Goal: Task Accomplishment & Management: Manage account settings

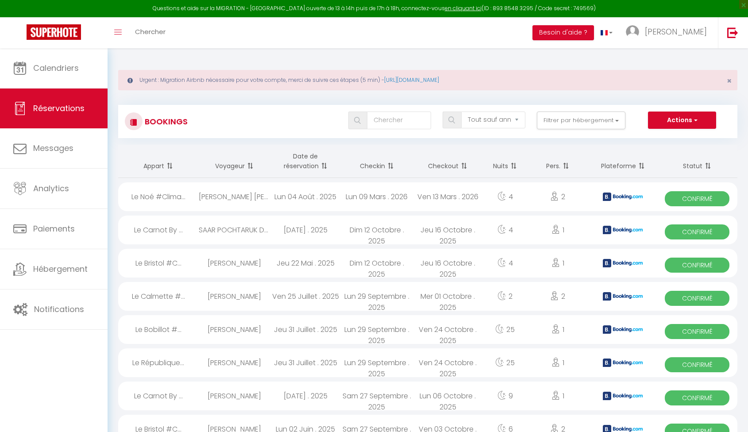
select select "not_cancelled"
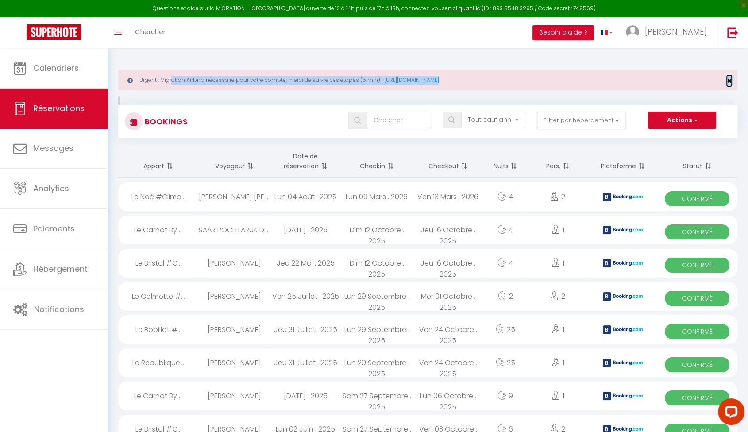
click at [730, 83] on span "×" at bounding box center [729, 80] width 5 height 11
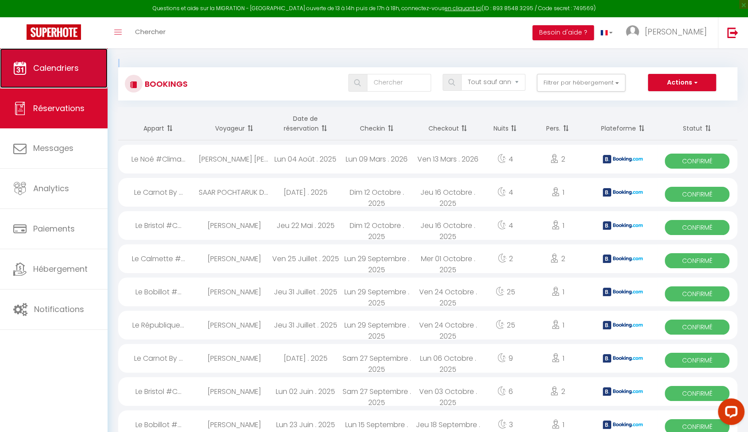
click at [40, 69] on span "Calendriers" at bounding box center [56, 67] width 46 height 11
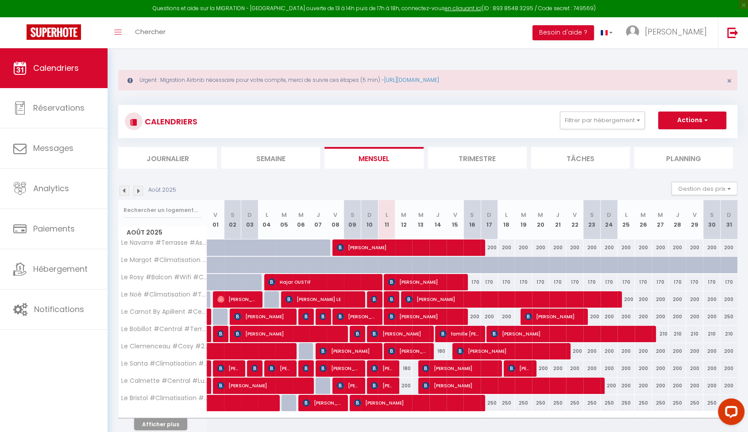
click at [406, 264] on div at bounding box center [410, 270] width 17 height 17
type input "240"
type input "[DATE]"
type input "Mer 13 Août 2025"
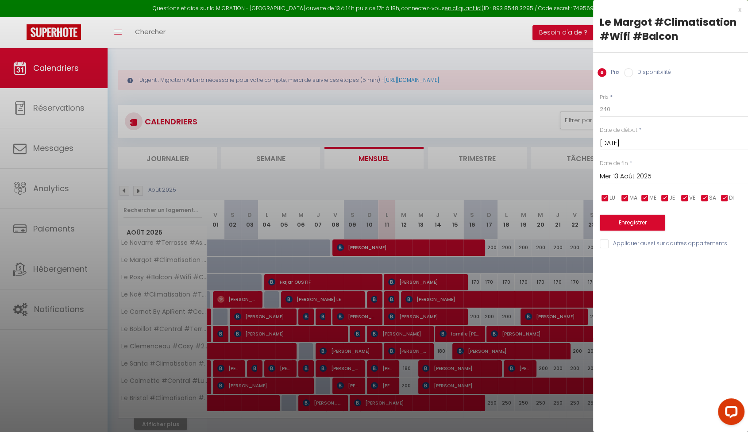
click at [641, 177] on input "Mer 13 Août 2025" at bounding box center [674, 177] width 148 height 12
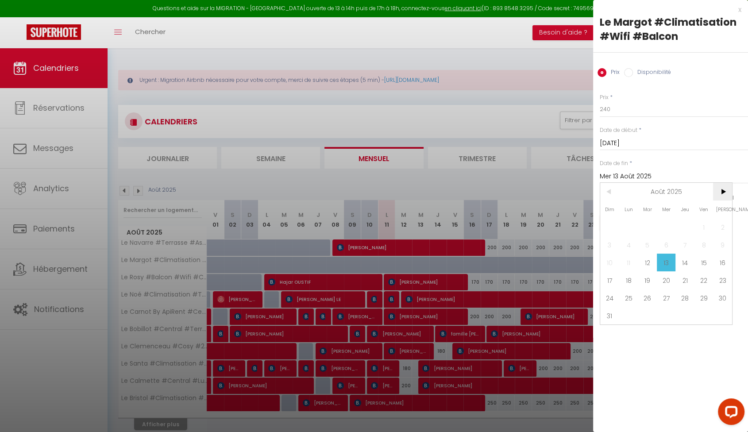
click at [726, 192] on span ">" at bounding box center [722, 192] width 19 height 18
click at [738, 14] on div "x" at bounding box center [667, 9] width 148 height 11
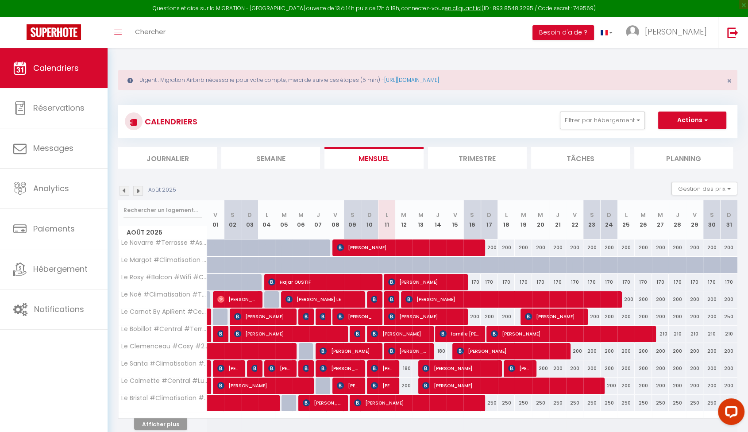
click at [136, 191] on img at bounding box center [138, 191] width 10 height 10
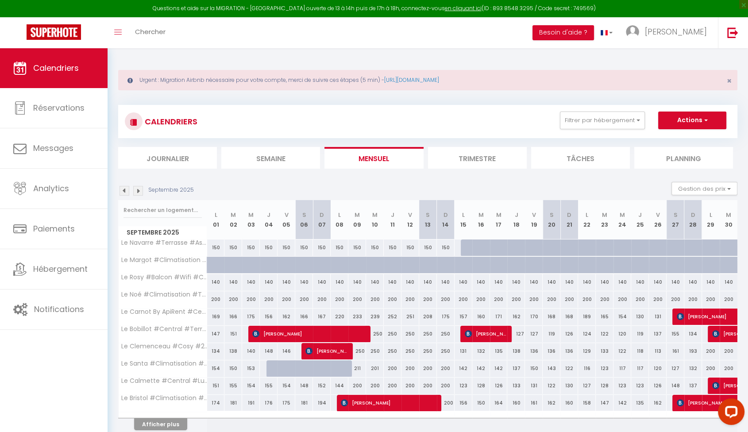
click at [136, 191] on img at bounding box center [138, 191] width 10 height 10
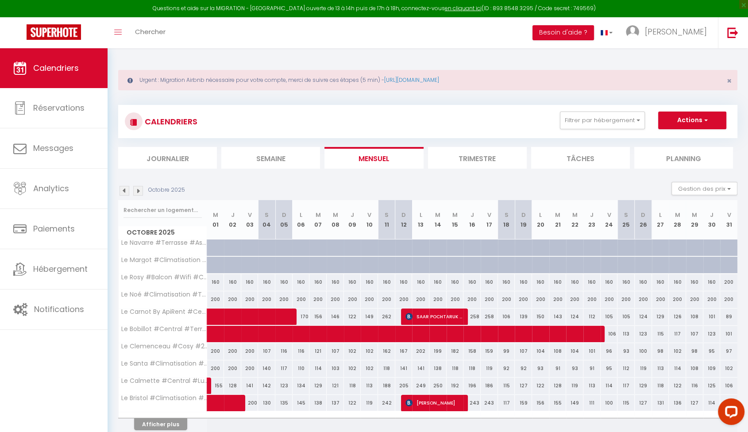
click at [137, 191] on img at bounding box center [138, 191] width 10 height 10
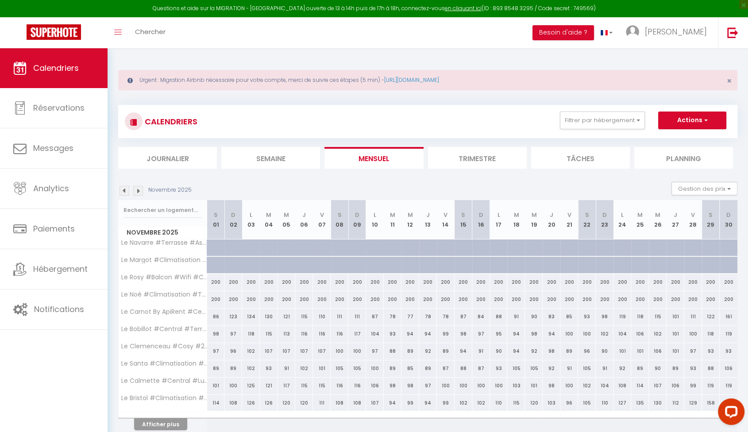
click at [137, 191] on img at bounding box center [138, 191] width 10 height 10
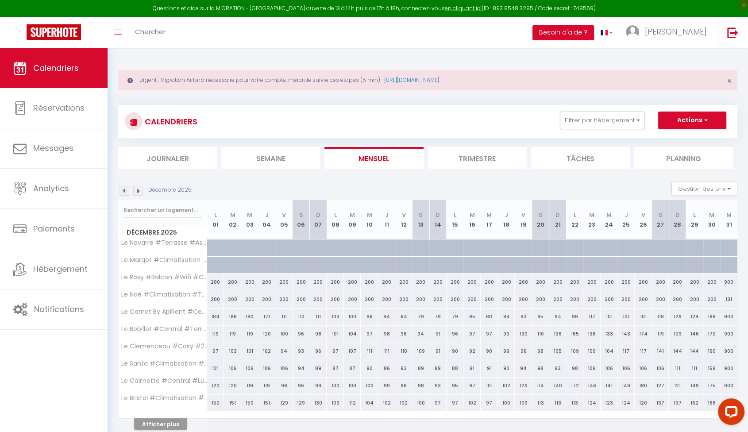
click at [124, 191] on img at bounding box center [125, 191] width 10 height 10
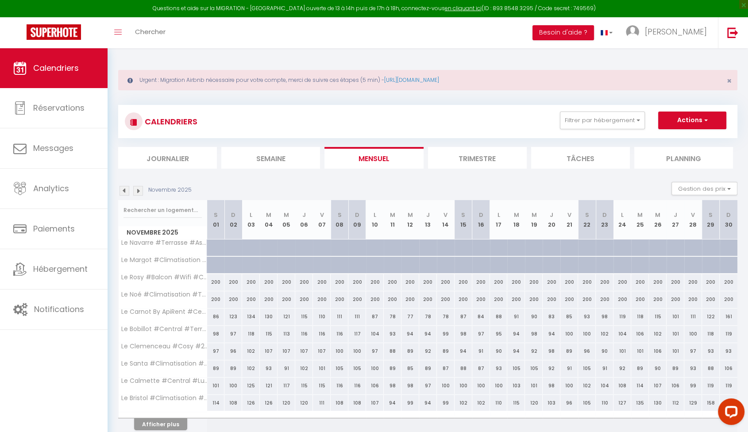
click at [124, 191] on img at bounding box center [125, 191] width 10 height 10
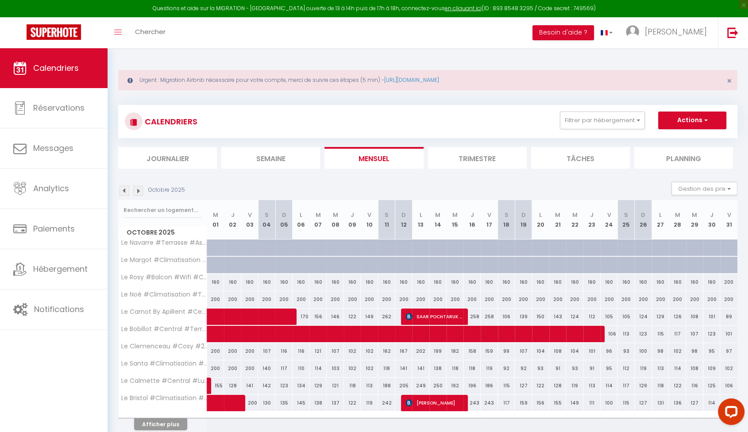
click at [124, 191] on img at bounding box center [125, 191] width 10 height 10
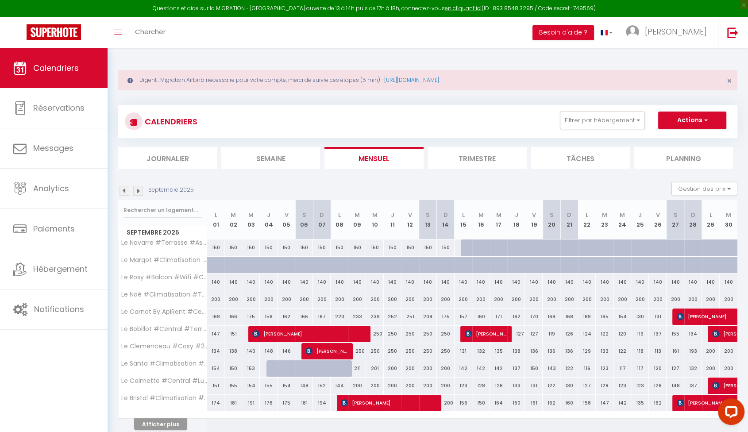
click at [124, 191] on img at bounding box center [125, 191] width 10 height 10
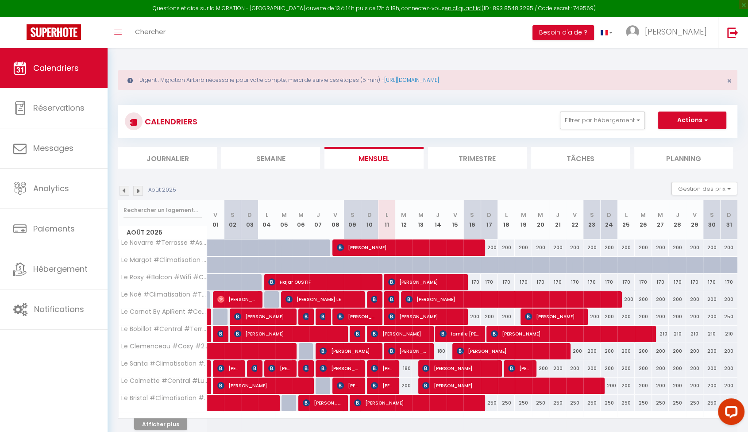
click at [408, 264] on div at bounding box center [410, 270] width 17 height 17
type input "240"
type input "[DATE]"
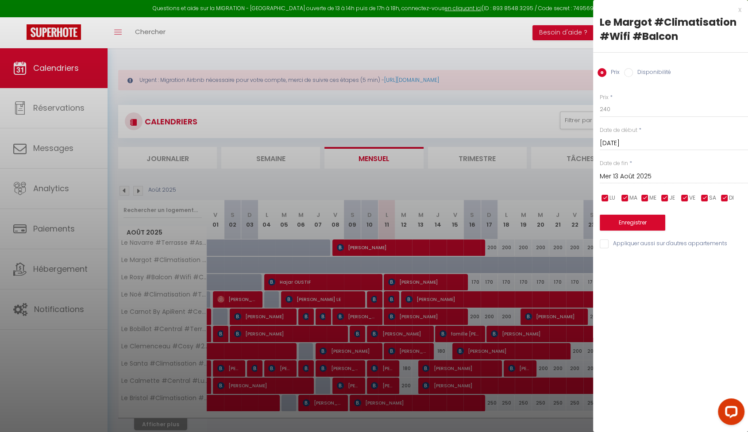
click at [639, 178] on input "Mer 13 Août 2025" at bounding box center [674, 177] width 148 height 12
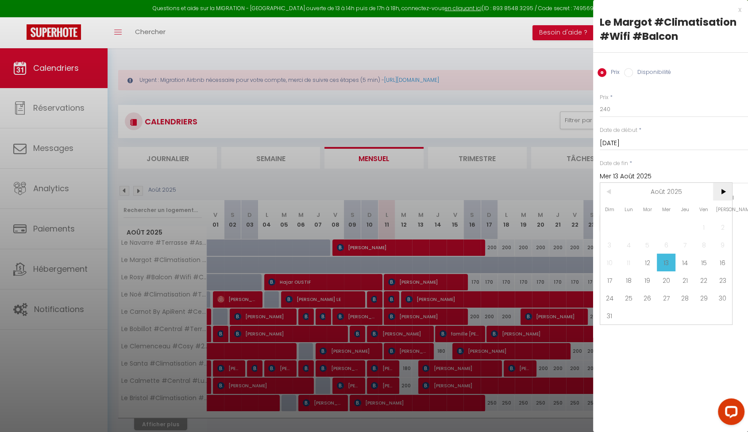
click at [715, 187] on span ">" at bounding box center [722, 192] width 19 height 18
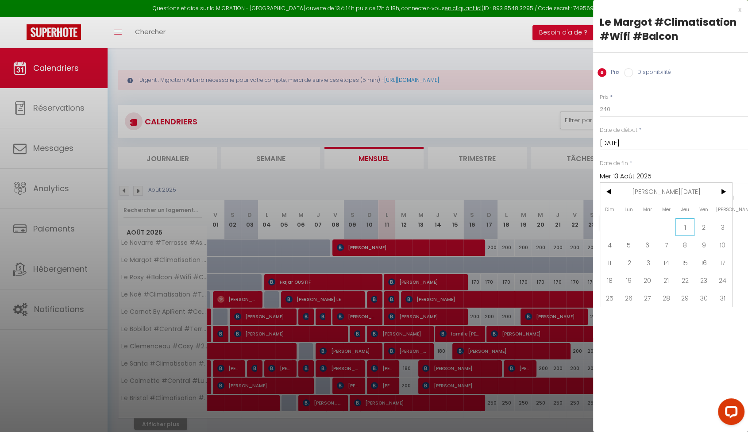
click at [688, 225] on span "1" at bounding box center [685, 227] width 19 height 18
type input "Jeu 01 Janvier 2026"
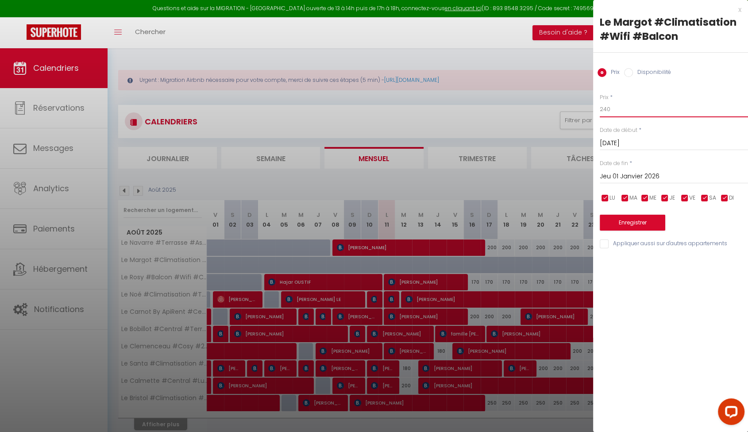
click at [629, 108] on input "240" at bounding box center [674, 109] width 148 height 16
type input "200"
click at [648, 222] on button "Enregistrer" at bounding box center [633, 223] width 66 height 16
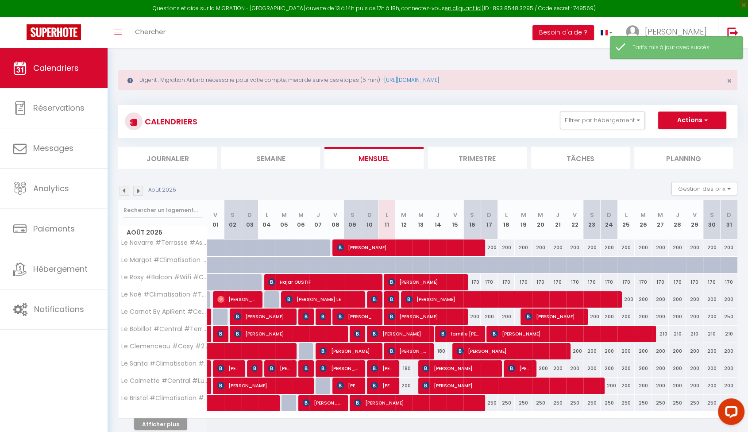
click at [412, 267] on div at bounding box center [420, 265] width 17 height 17
type input "200"
type input "Mer 13 Août 2025"
type input "[DEMOGRAPHIC_DATA][DATE]"
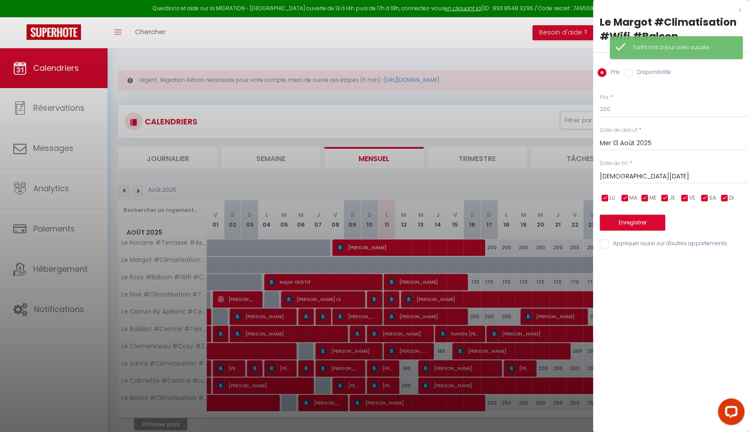
click at [641, 142] on input "Mer 13 Août 2025" at bounding box center [674, 144] width 148 height 12
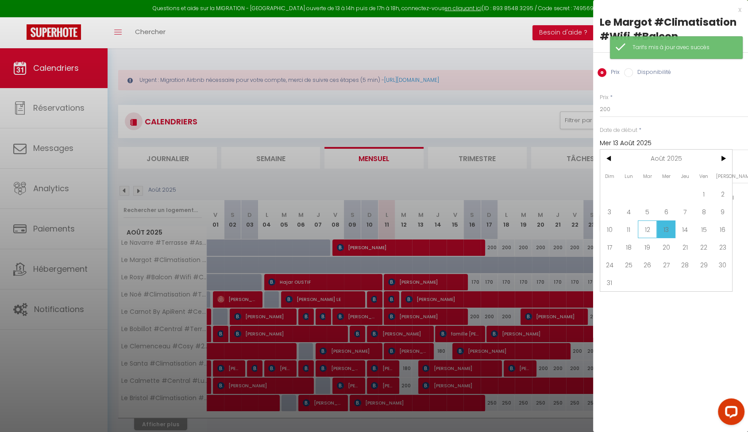
click at [648, 226] on span "12" at bounding box center [647, 229] width 19 height 18
type input "[DATE]"
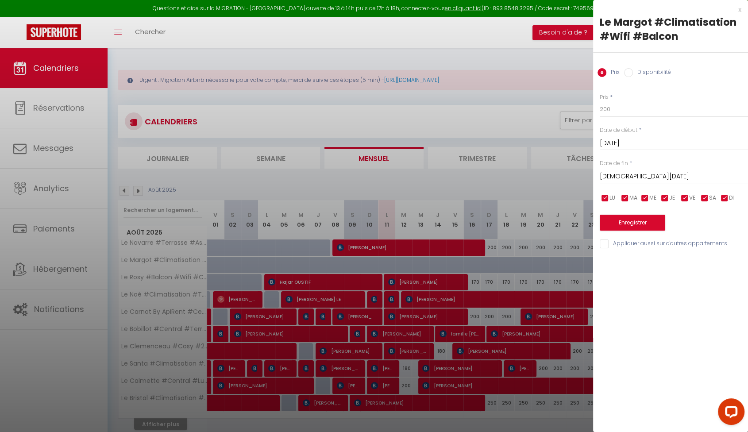
click at [652, 175] on input "[DEMOGRAPHIC_DATA][DATE]" at bounding box center [674, 177] width 148 height 12
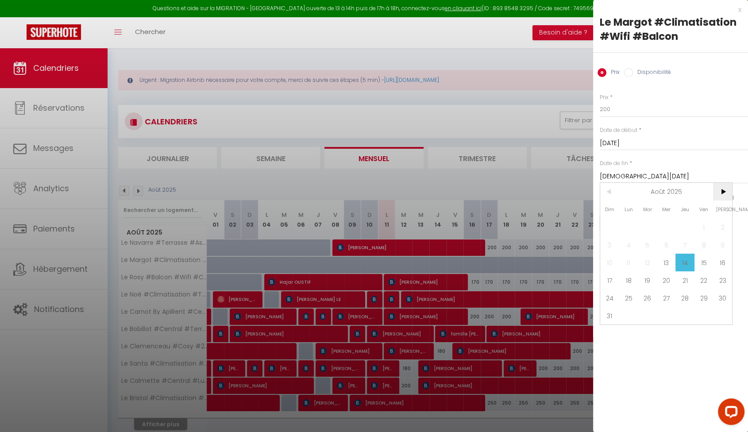
click at [722, 190] on span ">" at bounding box center [722, 192] width 19 height 18
click at [715, 189] on span ">" at bounding box center [722, 192] width 19 height 18
click at [725, 192] on span ">" at bounding box center [722, 192] width 19 height 18
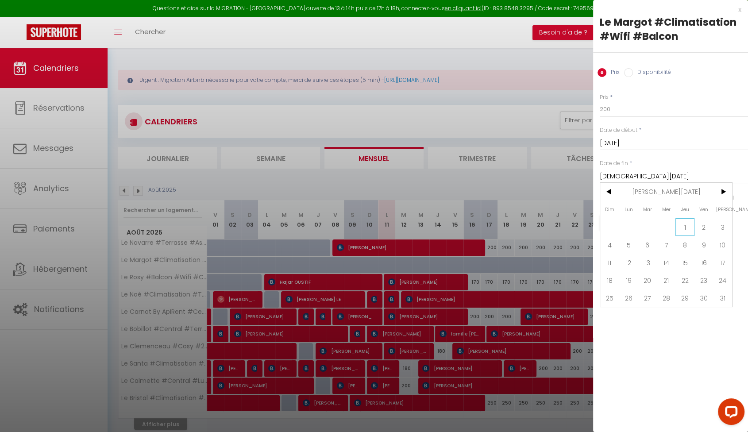
click at [686, 225] on span "1" at bounding box center [685, 227] width 19 height 18
type input "Jeu 01 Janvier 2026"
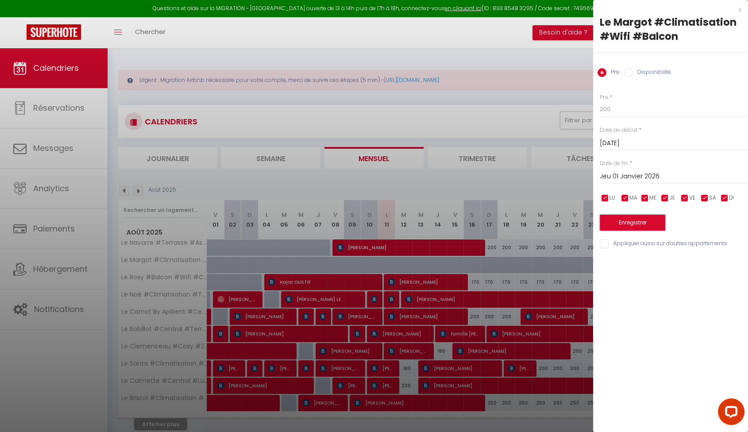
click at [646, 224] on button "Enregistrer" at bounding box center [633, 223] width 66 height 16
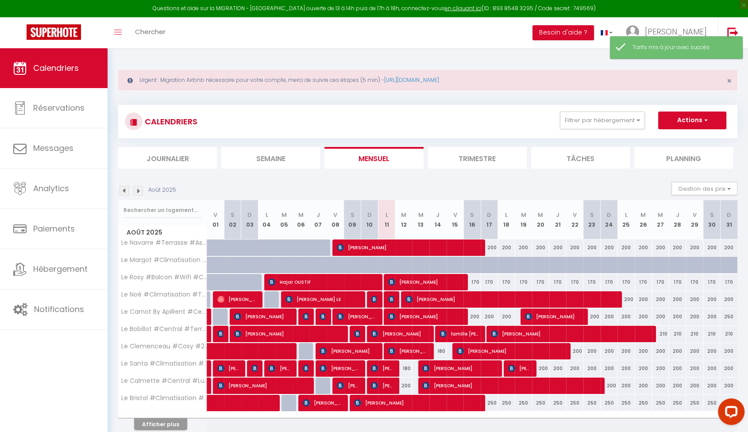
click at [409, 266] on div at bounding box center [410, 270] width 17 height 17
type input "200"
type input "[DATE]"
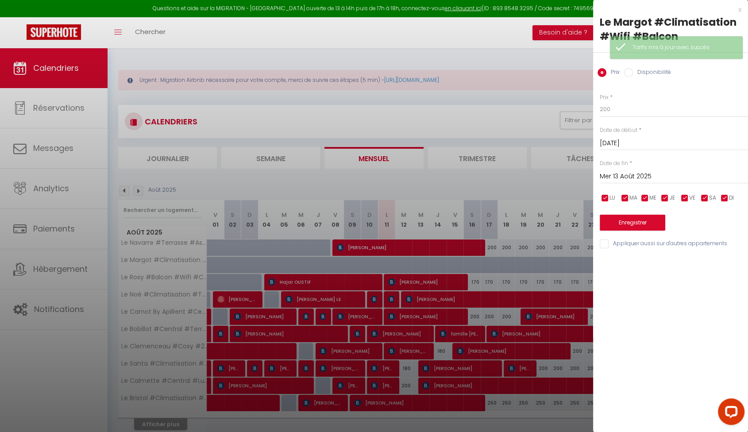
click at [622, 174] on input "Mer 13 Août 2025" at bounding box center [674, 177] width 148 height 12
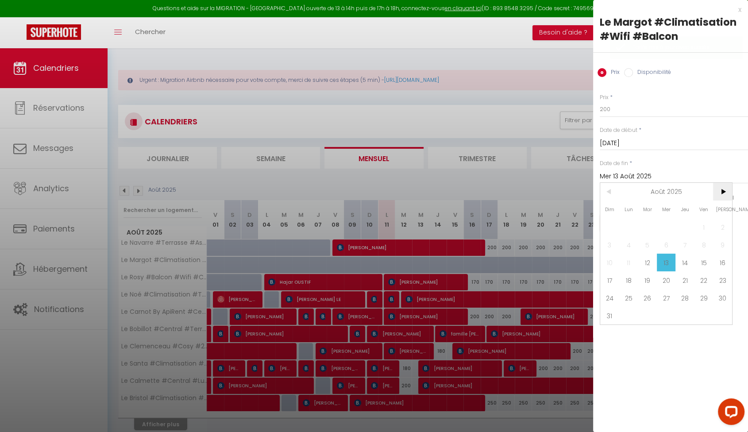
click at [727, 188] on span ">" at bounding box center [722, 192] width 19 height 18
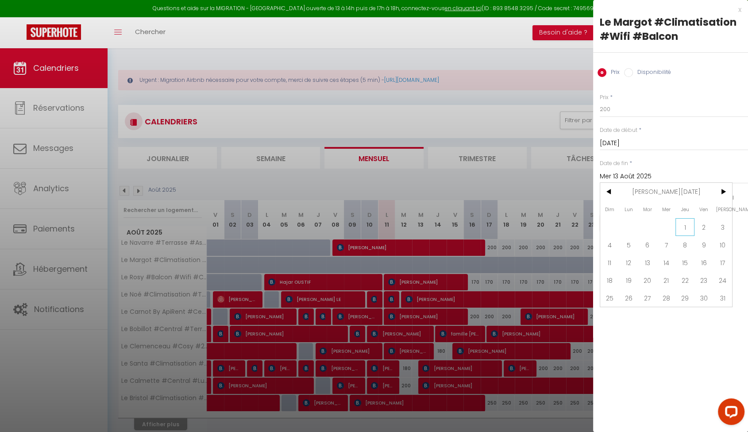
drag, startPoint x: 680, startPoint y: 219, endPoint x: 630, endPoint y: 91, distance: 137.2
click at [680, 219] on span "1" at bounding box center [685, 227] width 19 height 18
type input "Jeu 01 Janvier 2026"
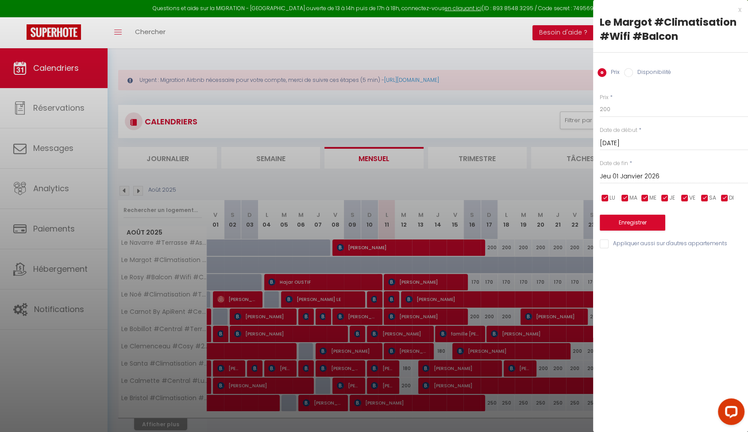
click at [657, 61] on div "Prix Disponibilité" at bounding box center [670, 68] width 155 height 30
click at [656, 69] on label "Disponibilité" at bounding box center [652, 73] width 38 height 10
click at [633, 69] on input "Disponibilité" at bounding box center [628, 72] width 9 height 9
radio input "true"
radio input "false"
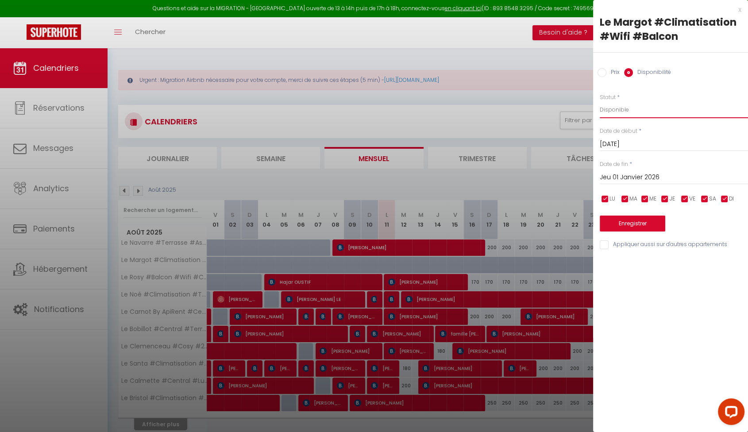
click at [628, 111] on select "Disponible Indisponible" at bounding box center [674, 109] width 148 height 17
click at [628, 116] on select "Disponible Indisponible" at bounding box center [674, 109] width 148 height 17
click at [640, 220] on button "Enregistrer" at bounding box center [633, 224] width 66 height 16
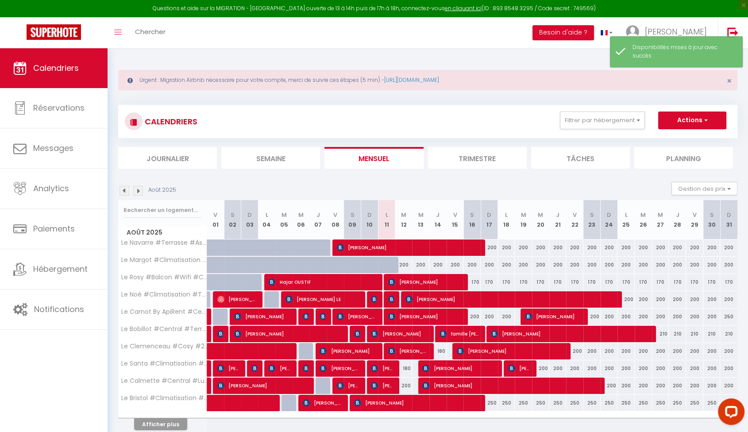
scroll to position [48, 0]
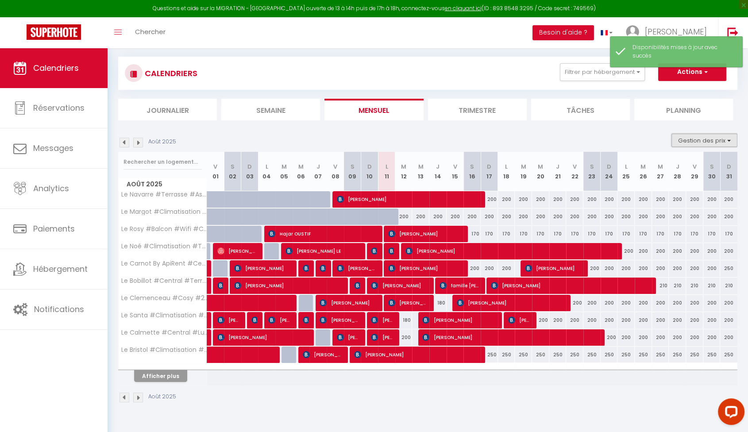
click at [701, 140] on button "Gestion des prix" at bounding box center [705, 140] width 66 height 13
click at [695, 166] on input "Nb Nuits minimum" at bounding box center [697, 167] width 80 height 9
checkbox input "true"
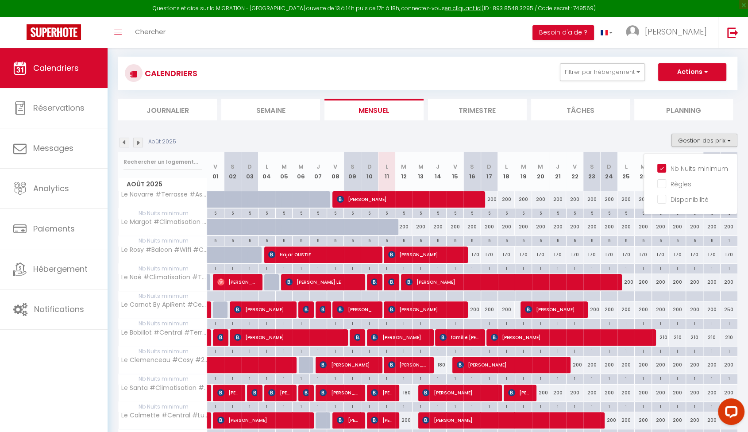
click at [404, 240] on div "5" at bounding box center [403, 240] width 17 height 8
type input "5"
type input "[DATE]"
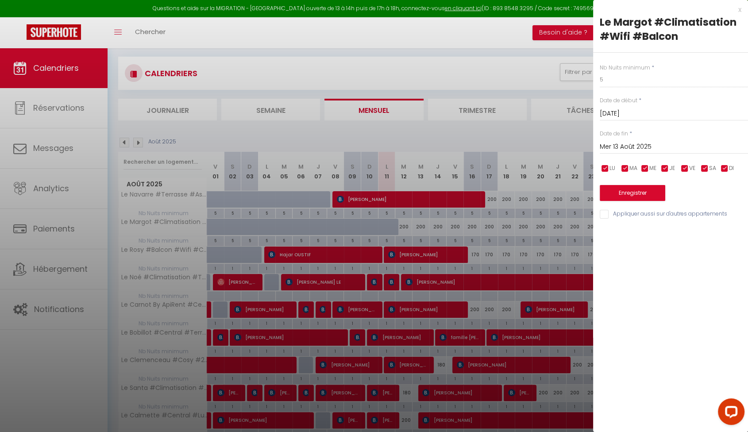
click at [657, 148] on input "Mer 13 Août 2025" at bounding box center [674, 147] width 148 height 12
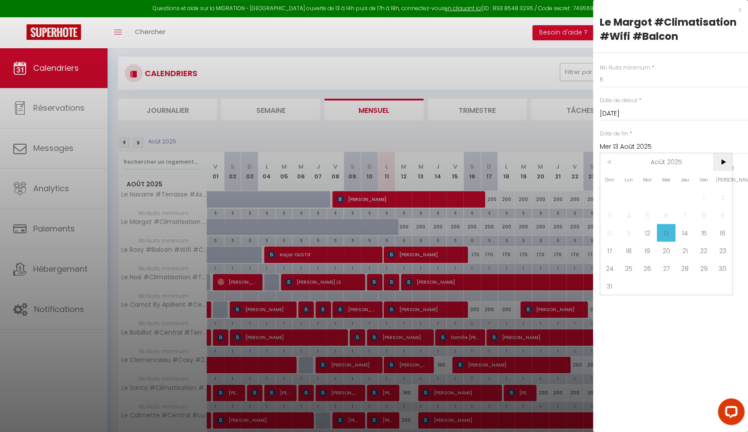
click at [720, 159] on span ">" at bounding box center [722, 162] width 19 height 18
click at [608, 164] on span "<" at bounding box center [609, 162] width 19 height 18
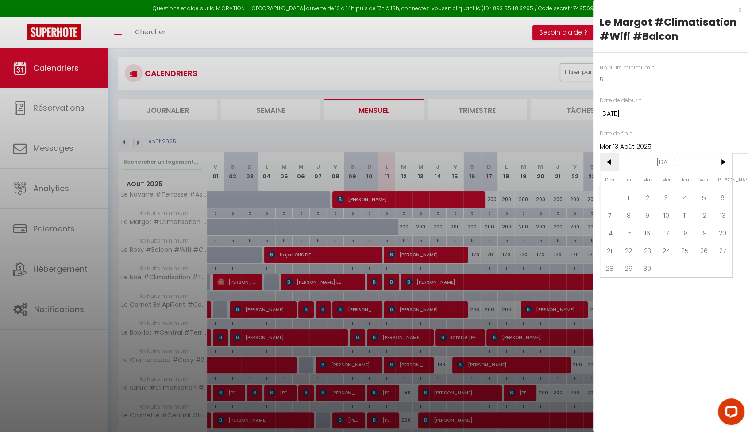
click at [608, 164] on span "<" at bounding box center [609, 162] width 19 height 18
click at [722, 163] on span ">" at bounding box center [722, 162] width 19 height 18
click at [636, 197] on span "1" at bounding box center [628, 198] width 19 height 18
type input "Lun 01 Septembre 2025"
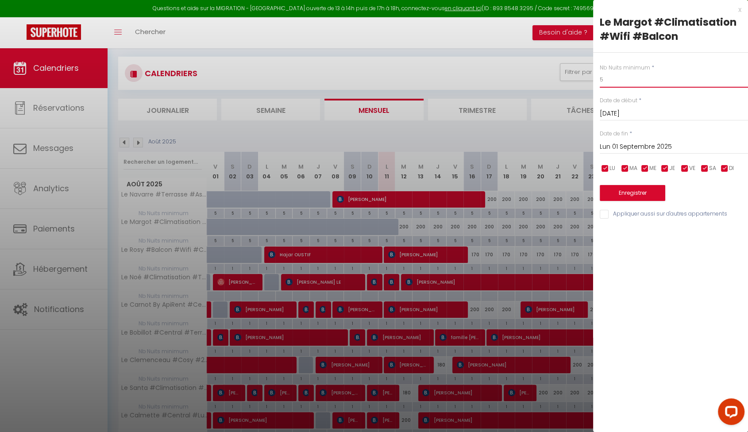
drag, startPoint x: 634, startPoint y: 81, endPoint x: 557, endPoint y: 80, distance: 76.2
click at [557, 80] on body "Questions et aide sur la MIGRATION - [GEOGRAPHIC_DATA] ouverte de 13 à 14h puis…" at bounding box center [374, 263] width 748 height 526
type input "2"
click at [641, 191] on button "Enregistrer" at bounding box center [633, 193] width 66 height 16
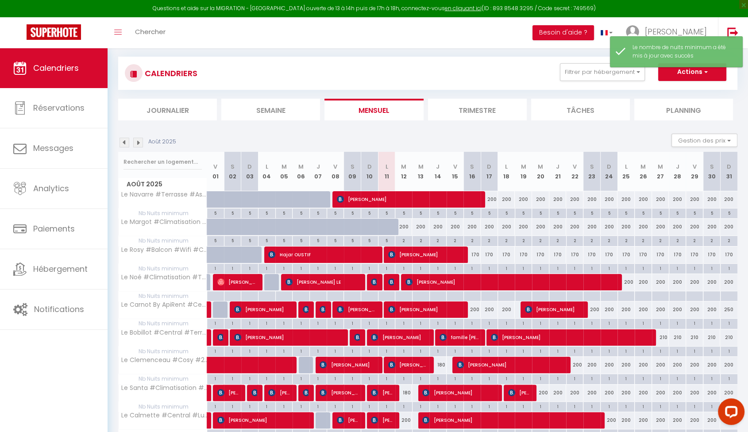
click at [139, 144] on img at bounding box center [138, 143] width 10 height 10
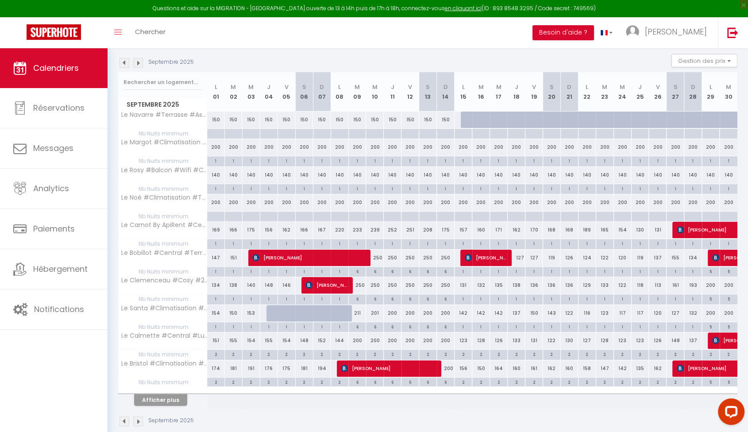
scroll to position [91, 0]
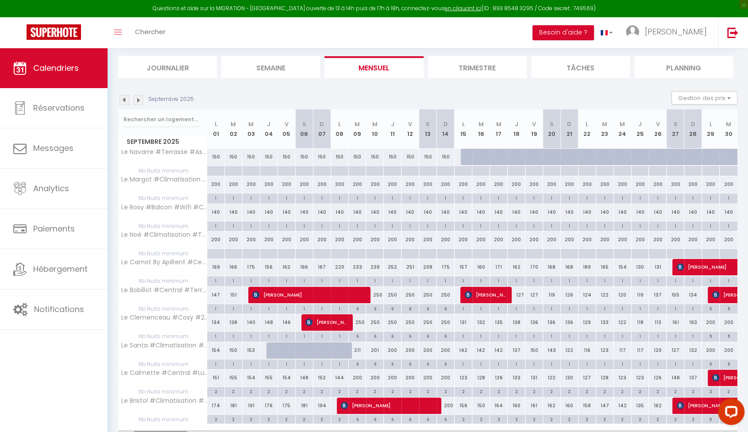
click at [218, 186] on div "200" at bounding box center [216, 184] width 18 height 16
select select "1"
type input "Lun 01 Septembre 2025"
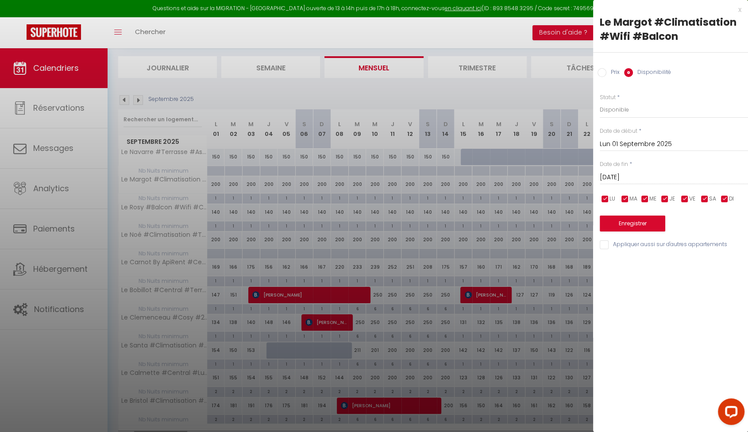
click at [655, 173] on input "[DATE]" at bounding box center [674, 178] width 148 height 12
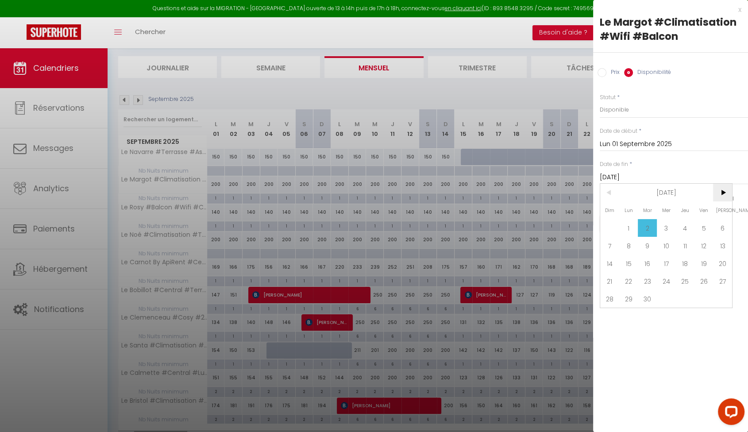
click at [727, 193] on span ">" at bounding box center [722, 193] width 19 height 18
click at [668, 225] on span "1" at bounding box center [666, 228] width 19 height 18
type input "Mer 01 Octobre 2025"
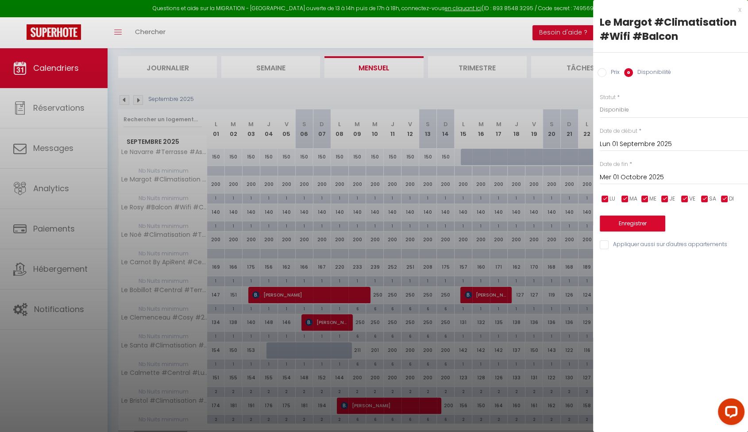
click at [611, 73] on label "Prix" at bounding box center [613, 73] width 13 height 10
click at [607, 73] on input "Prix" at bounding box center [602, 72] width 9 height 9
radio input "true"
radio input "false"
drag, startPoint x: 594, startPoint y: 114, endPoint x: 574, endPoint y: 114, distance: 19.9
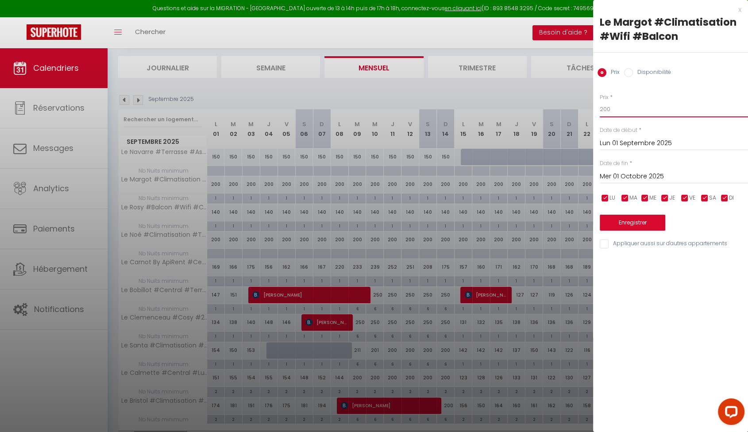
click at [574, 114] on body "Questions et aide sur la MIGRATION - [GEOGRAPHIC_DATA] ouverte de 13 à 14h puis…" at bounding box center [374, 220] width 748 height 526
type input "160"
click at [648, 225] on button "Enregistrer" at bounding box center [633, 223] width 66 height 16
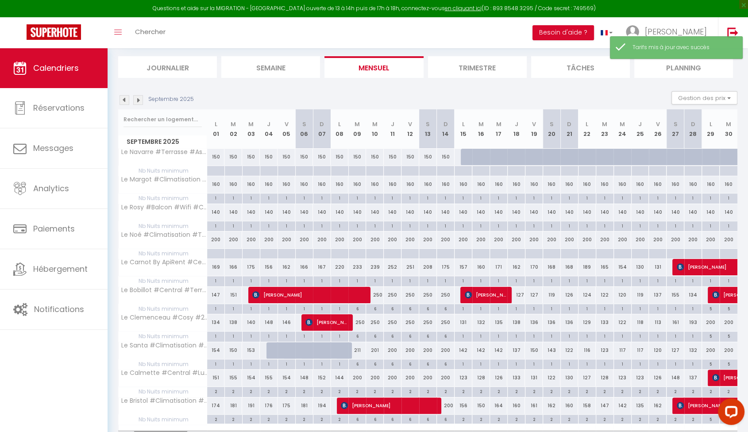
scroll to position [140, 0]
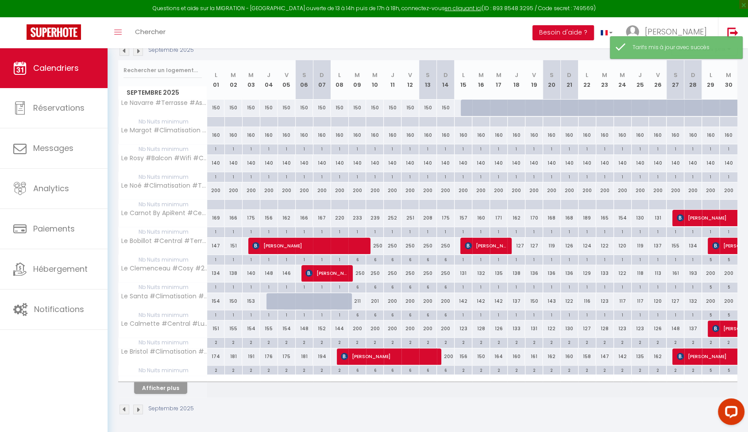
click at [141, 51] on img at bounding box center [138, 51] width 10 height 10
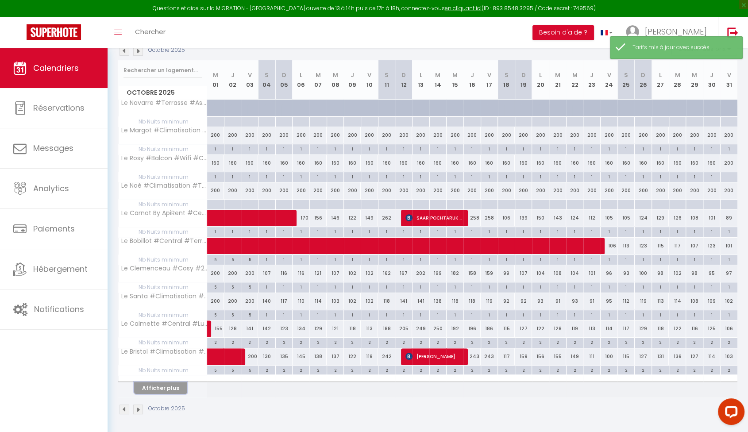
click at [162, 390] on button "Afficher plus" at bounding box center [160, 388] width 53 height 12
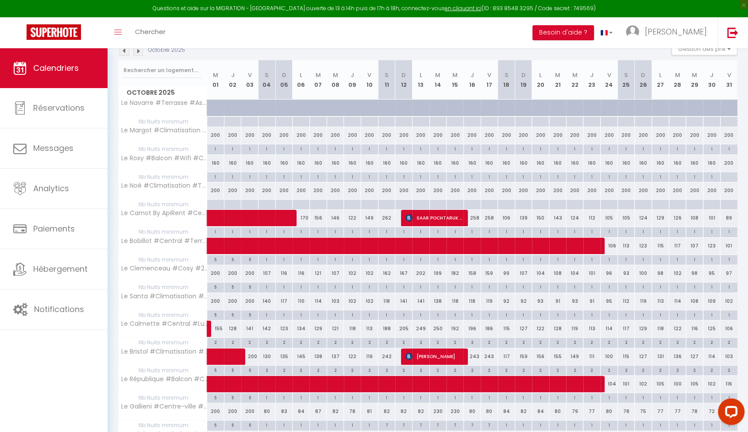
click at [214, 135] on div "200" at bounding box center [215, 135] width 17 height 16
type input "200"
type input "Mer 01 Octobre 2025"
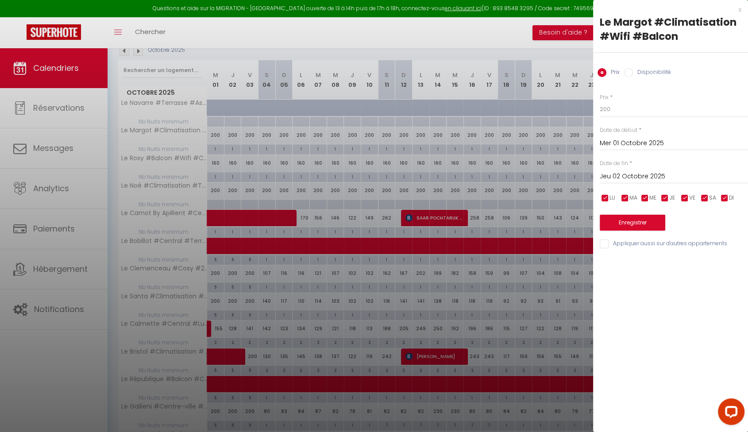
click at [648, 181] on input "Jeu 02 Octobre 2025" at bounding box center [674, 177] width 148 height 12
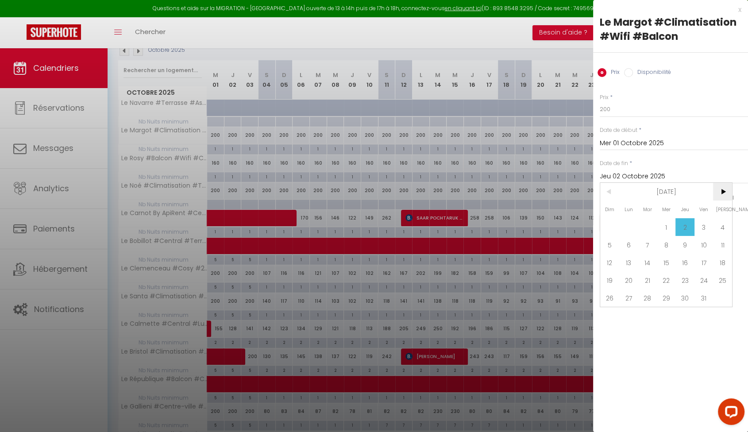
click at [722, 198] on span ">" at bounding box center [722, 192] width 19 height 18
click at [726, 229] on span "1" at bounding box center [722, 227] width 19 height 18
type input "[DATE]"
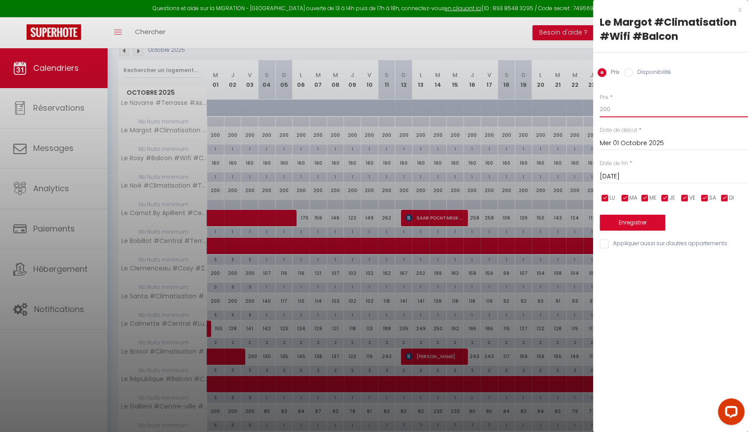
drag, startPoint x: 619, startPoint y: 108, endPoint x: 567, endPoint y: 108, distance: 52.7
click at [567, 108] on body "Questions et aide sur la MIGRATION - [GEOGRAPHIC_DATA] ouverte de 13 à 14h puis…" at bounding box center [374, 229] width 748 height 642
type input "140"
click at [646, 225] on button "Enregistrer" at bounding box center [633, 223] width 66 height 16
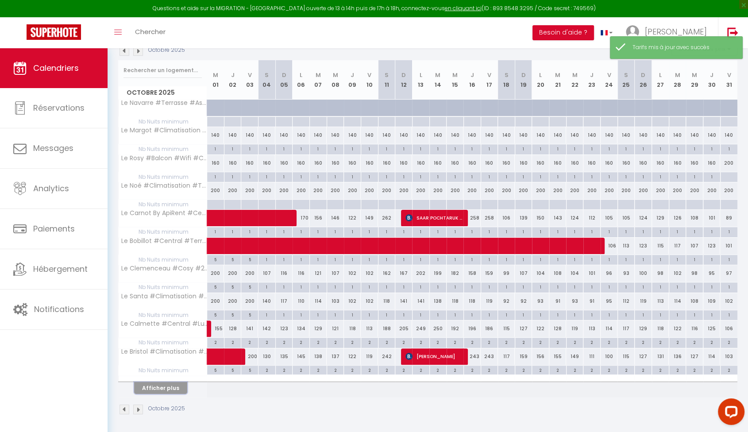
click at [163, 388] on button "Afficher plus" at bounding box center [160, 388] width 53 height 12
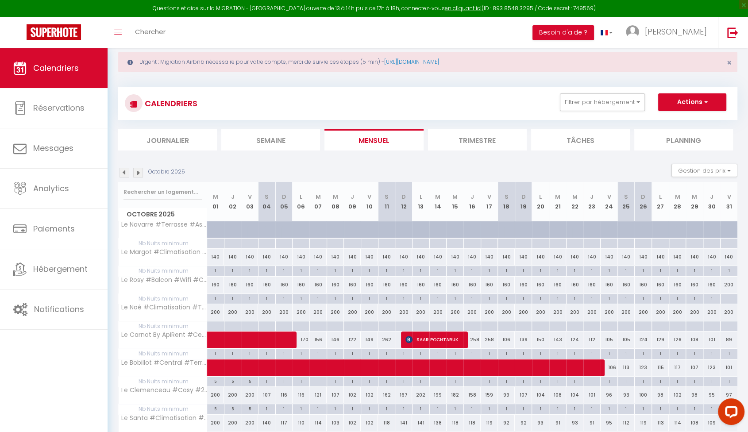
scroll to position [10, 0]
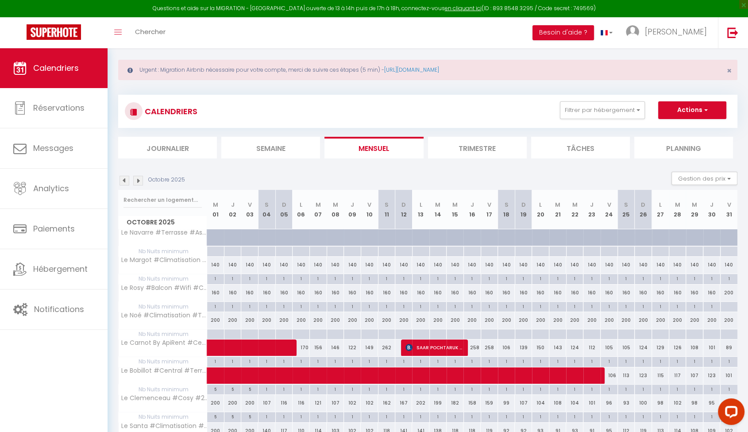
click at [137, 184] on img at bounding box center [138, 181] width 10 height 10
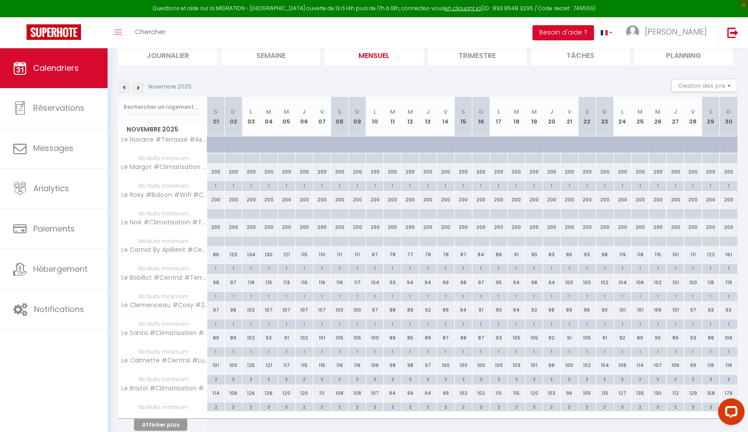
scroll to position [108, 0]
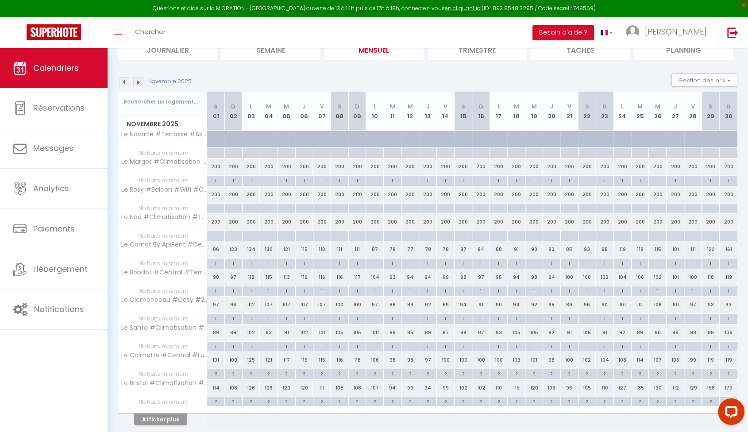
click at [216, 166] on div "200" at bounding box center [216, 167] width 18 height 16
type input "200"
type input "[DATE]"
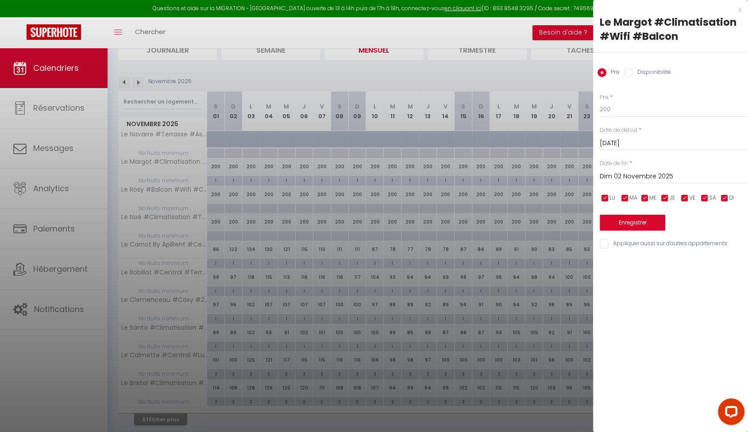
click at [648, 182] on input "Dim 02 Novembre 2025" at bounding box center [674, 177] width 148 height 12
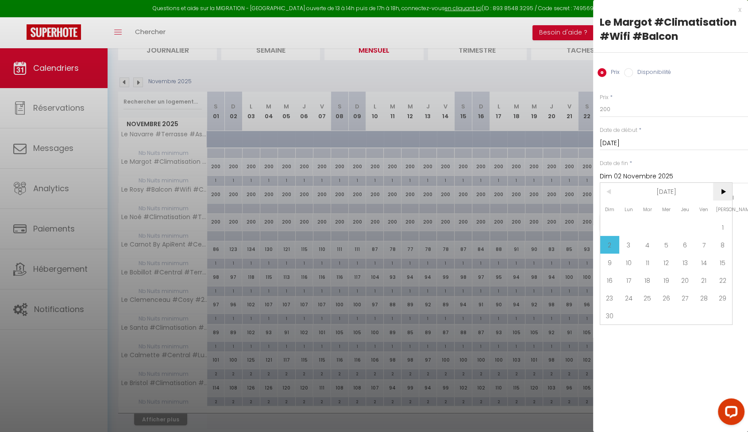
click at [725, 191] on span ">" at bounding box center [722, 192] width 19 height 18
click at [635, 228] on span "1" at bounding box center [628, 227] width 19 height 18
type input "Lun 01 Décembre 2025"
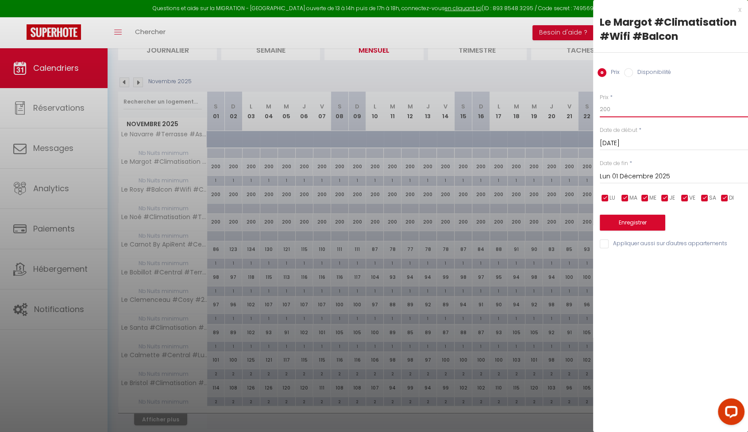
drag, startPoint x: 613, startPoint y: 110, endPoint x: 572, endPoint y: 106, distance: 40.4
click at [572, 106] on body "Questions et aide sur la MIGRATION - [GEOGRAPHIC_DATA] ouverte de 13 à 14h puis…" at bounding box center [374, 203] width 748 height 526
type input "140"
click at [644, 225] on button "Enregistrer" at bounding box center [633, 223] width 66 height 16
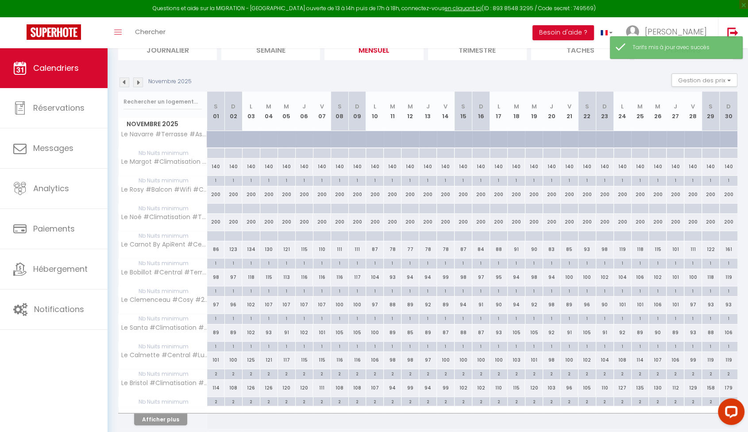
scroll to position [140, 0]
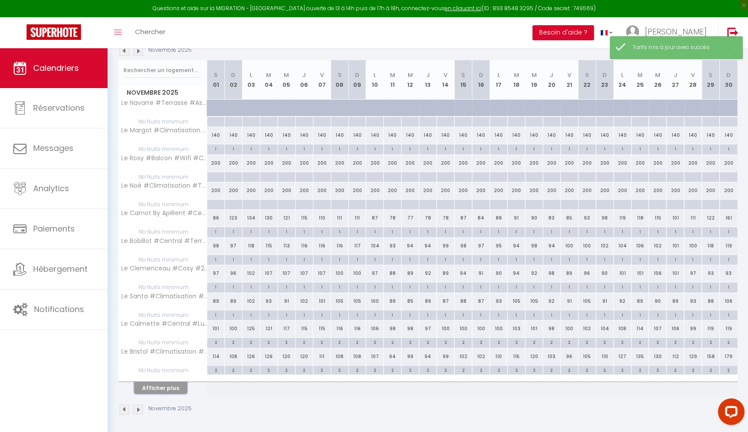
click at [172, 382] on button "Afficher plus" at bounding box center [160, 388] width 53 height 12
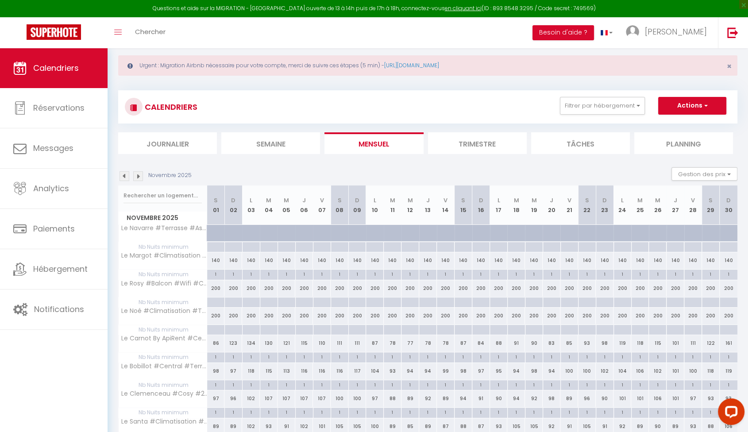
scroll to position [10, 0]
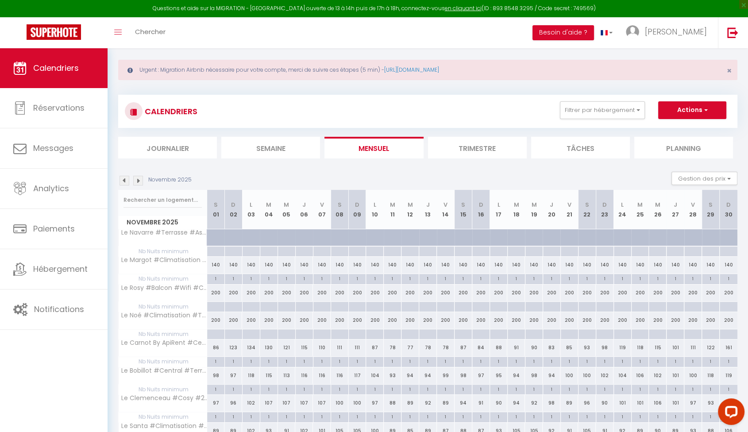
click at [140, 182] on img at bounding box center [138, 181] width 10 height 10
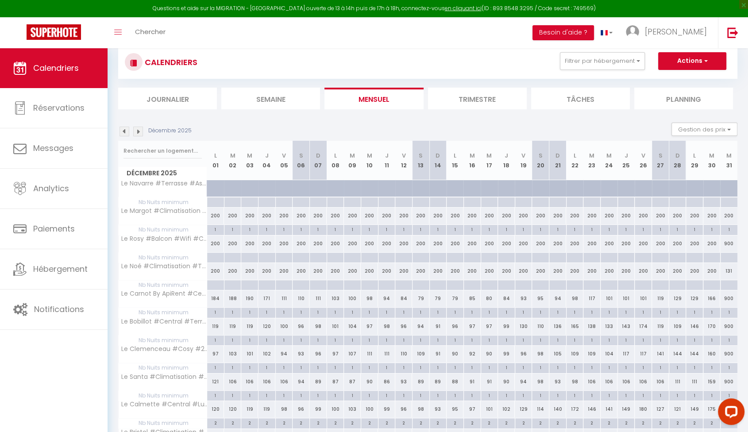
scroll to position [108, 0]
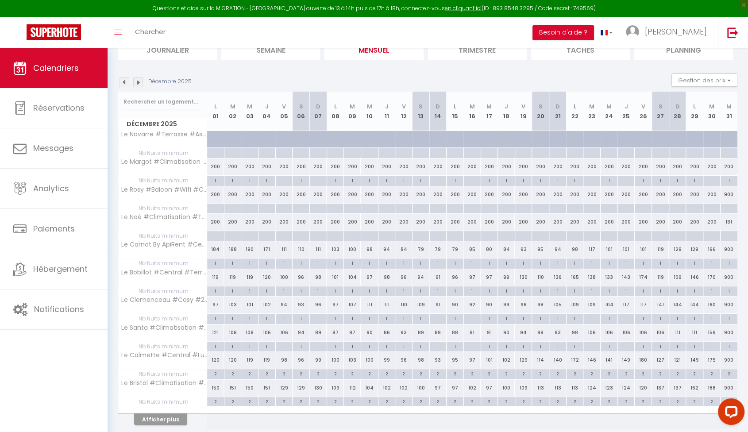
click at [728, 165] on div "200" at bounding box center [728, 167] width 17 height 16
type input "200"
type input "Mer 31 Décembre 2025"
type input "Jeu 01 Janvier 2026"
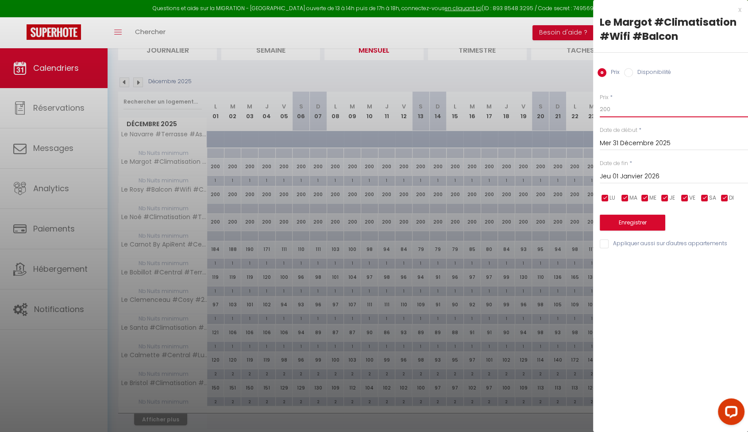
drag, startPoint x: 633, startPoint y: 110, endPoint x: 570, endPoint y: 92, distance: 65.6
click at [540, 108] on body "Questions et aide sur la MIGRATION - [GEOGRAPHIC_DATA] ouverte de 13 à 14h puis…" at bounding box center [374, 203] width 748 height 526
type input "900"
click at [657, 215] on button "Enregistrer" at bounding box center [633, 223] width 66 height 16
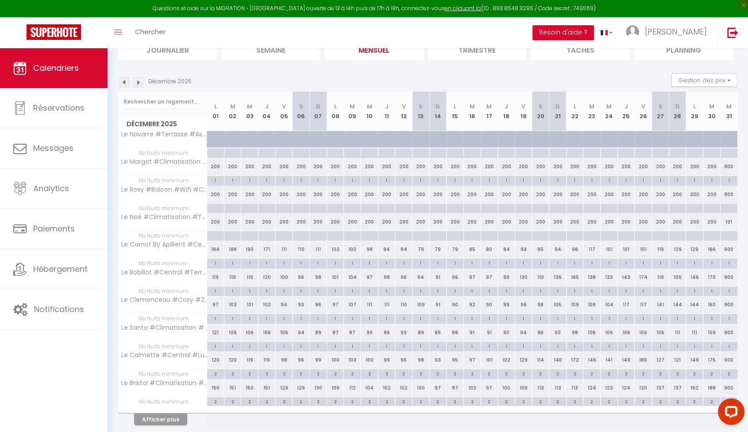
click at [139, 81] on img at bounding box center [138, 82] width 10 height 10
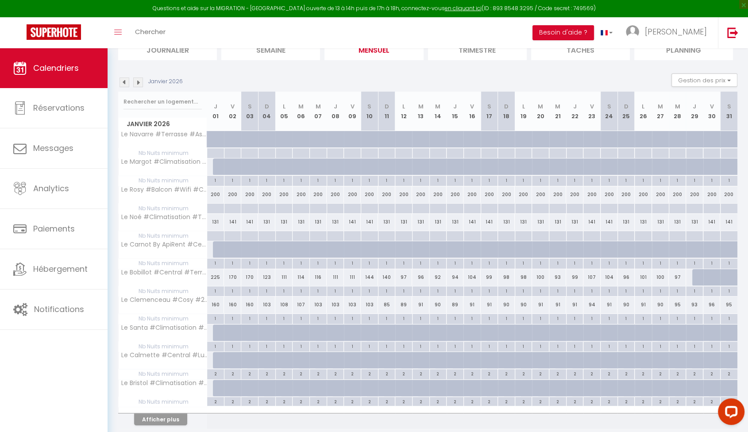
scroll to position [140, 0]
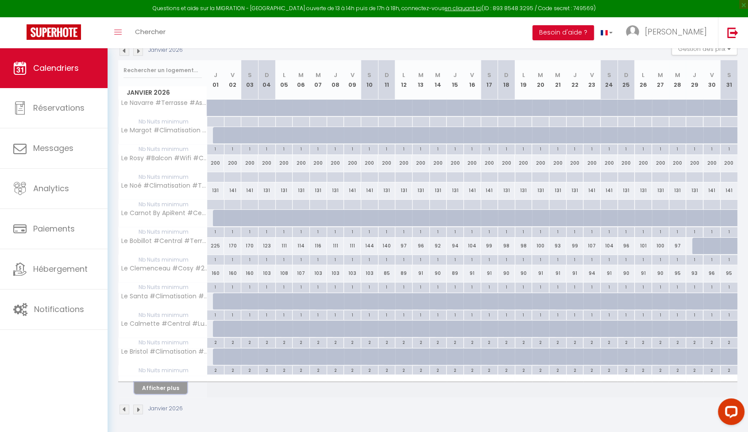
click at [167, 387] on button "Afficher plus" at bounding box center [160, 388] width 53 height 12
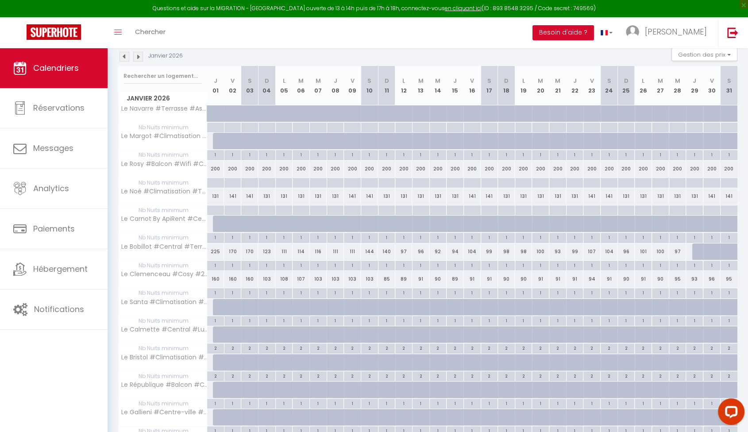
scroll to position [0, 0]
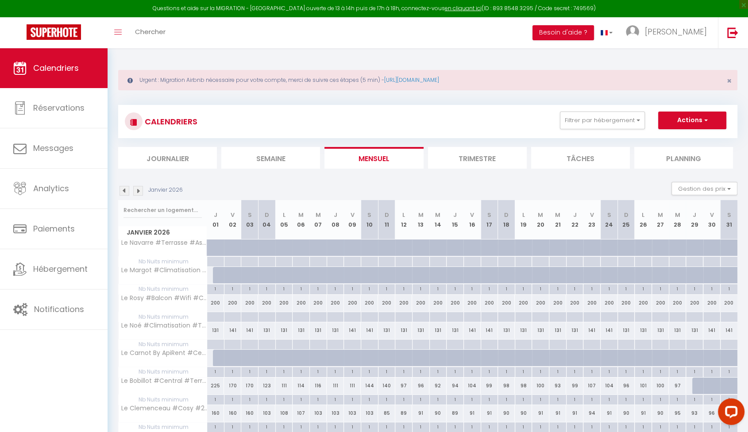
click at [137, 193] on img at bounding box center [138, 191] width 10 height 10
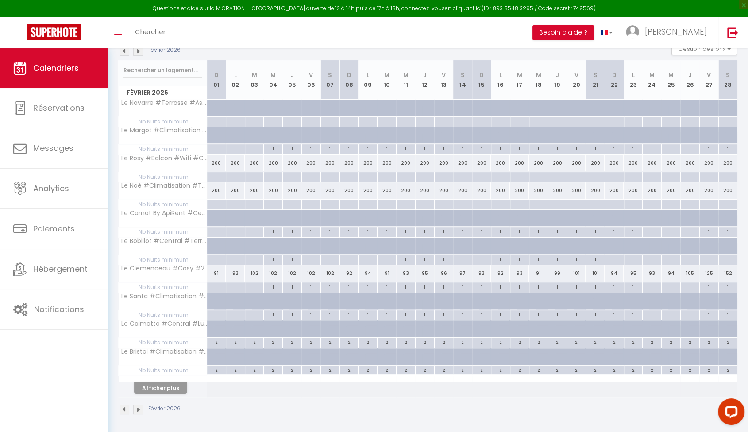
scroll to position [42, 0]
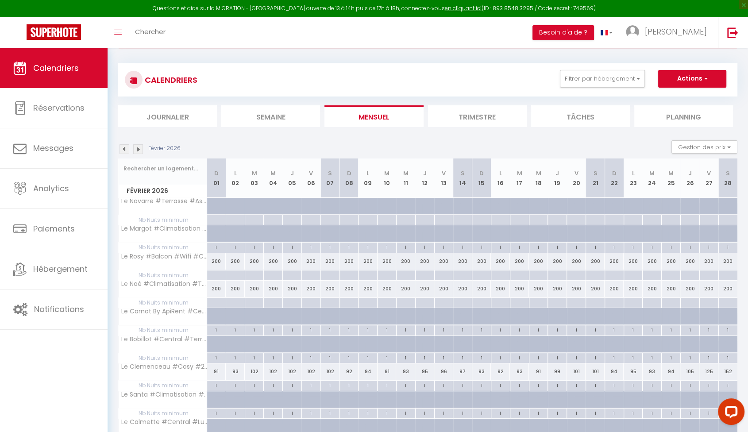
click at [141, 151] on img at bounding box center [138, 149] width 10 height 10
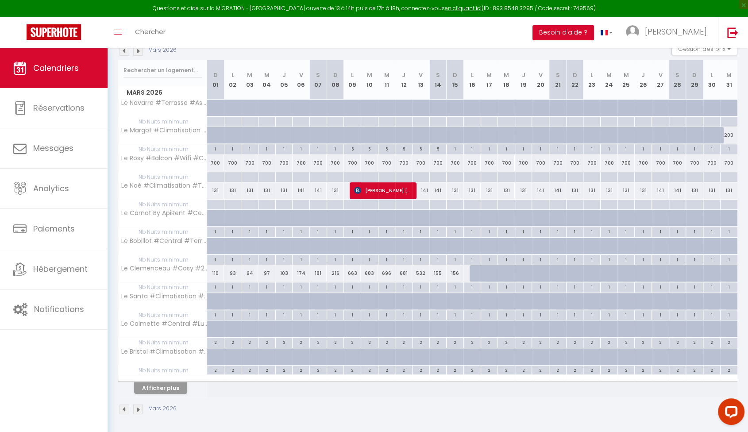
scroll to position [0, 0]
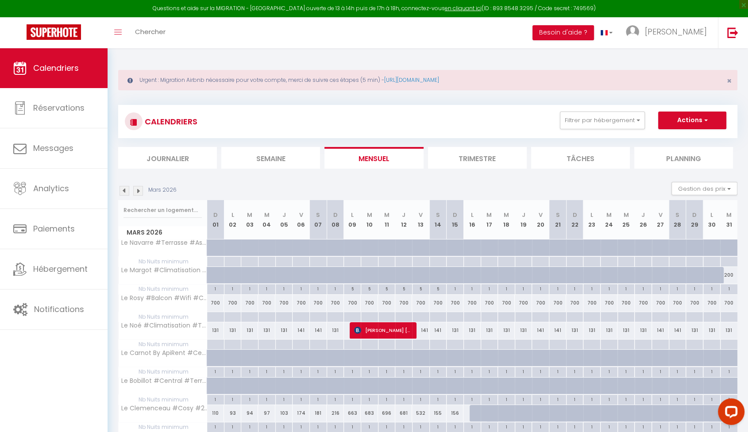
click at [126, 191] on img at bounding box center [125, 191] width 10 height 10
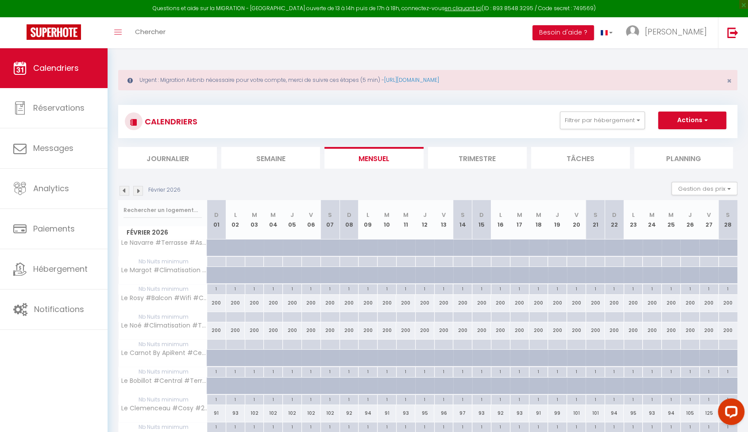
click at [126, 190] on img at bounding box center [125, 191] width 10 height 10
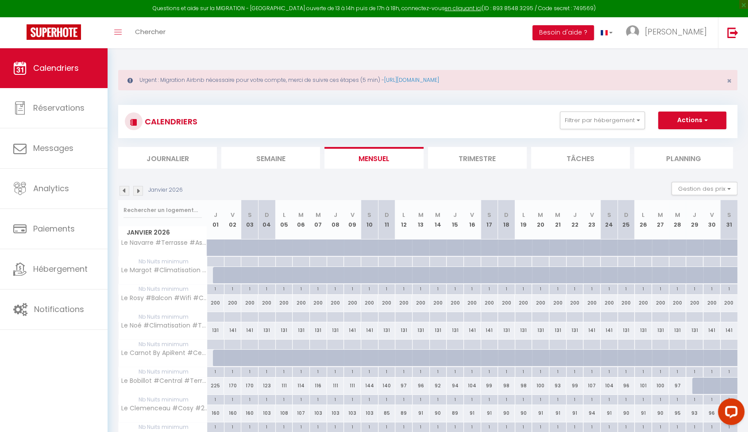
click at [126, 190] on img at bounding box center [125, 191] width 10 height 10
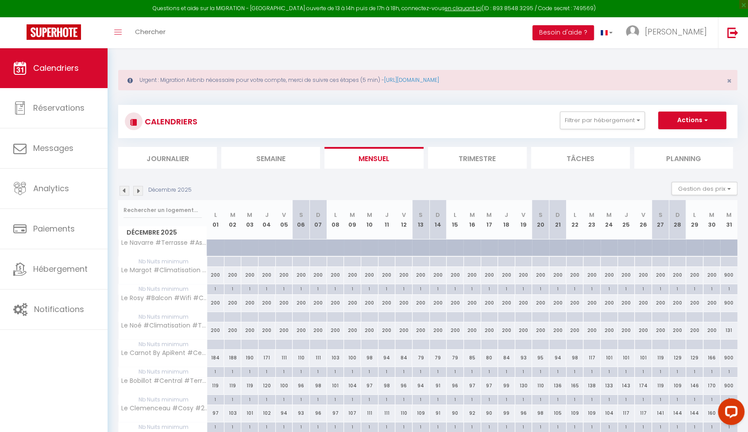
click at [126, 190] on img at bounding box center [125, 191] width 10 height 10
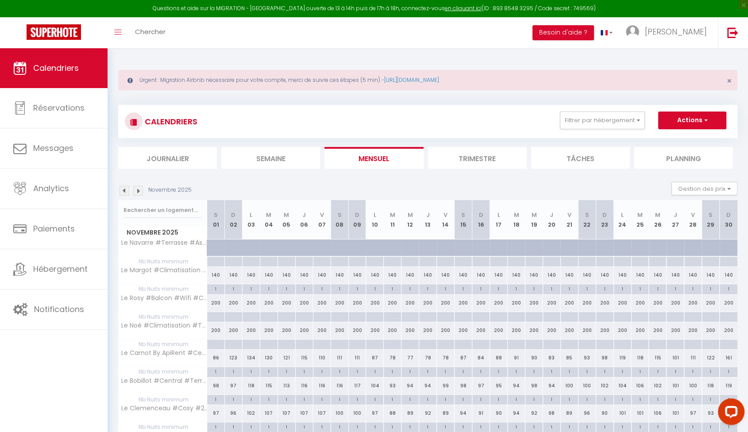
click at [126, 190] on img at bounding box center [125, 191] width 10 height 10
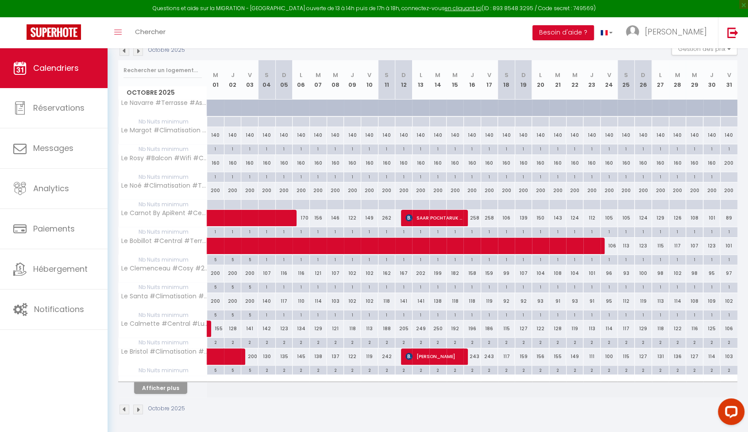
scroll to position [42, 0]
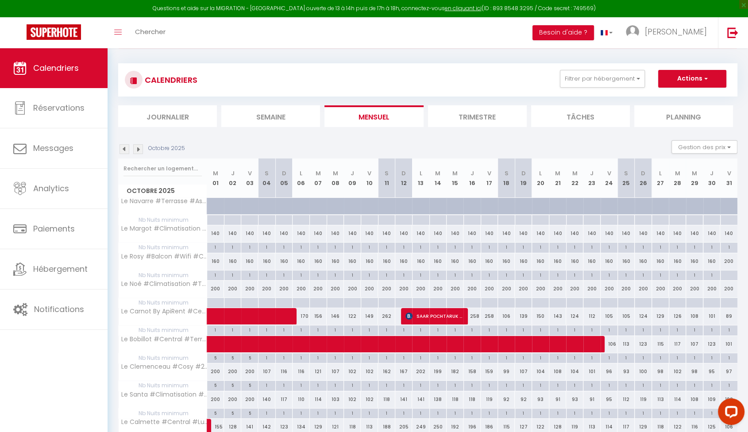
click at [123, 150] on img at bounding box center [125, 149] width 10 height 10
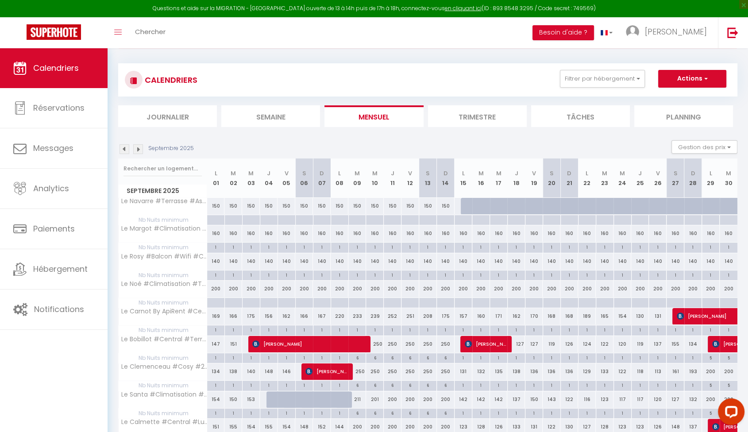
click at [124, 150] on img at bounding box center [125, 149] width 10 height 10
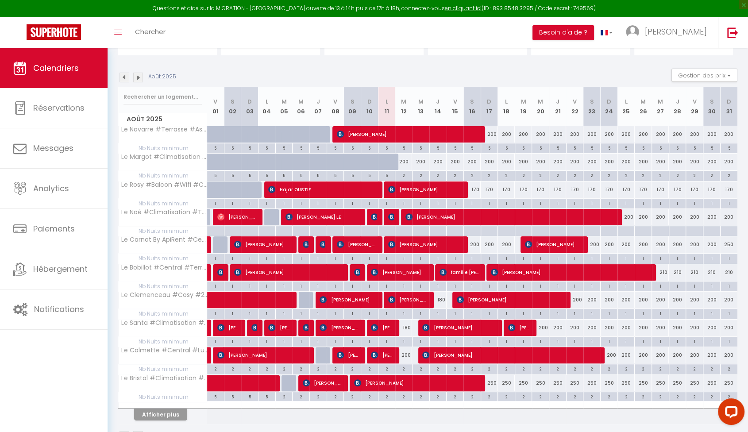
scroll to position [140, 0]
